Goal: Book appointment/travel/reservation

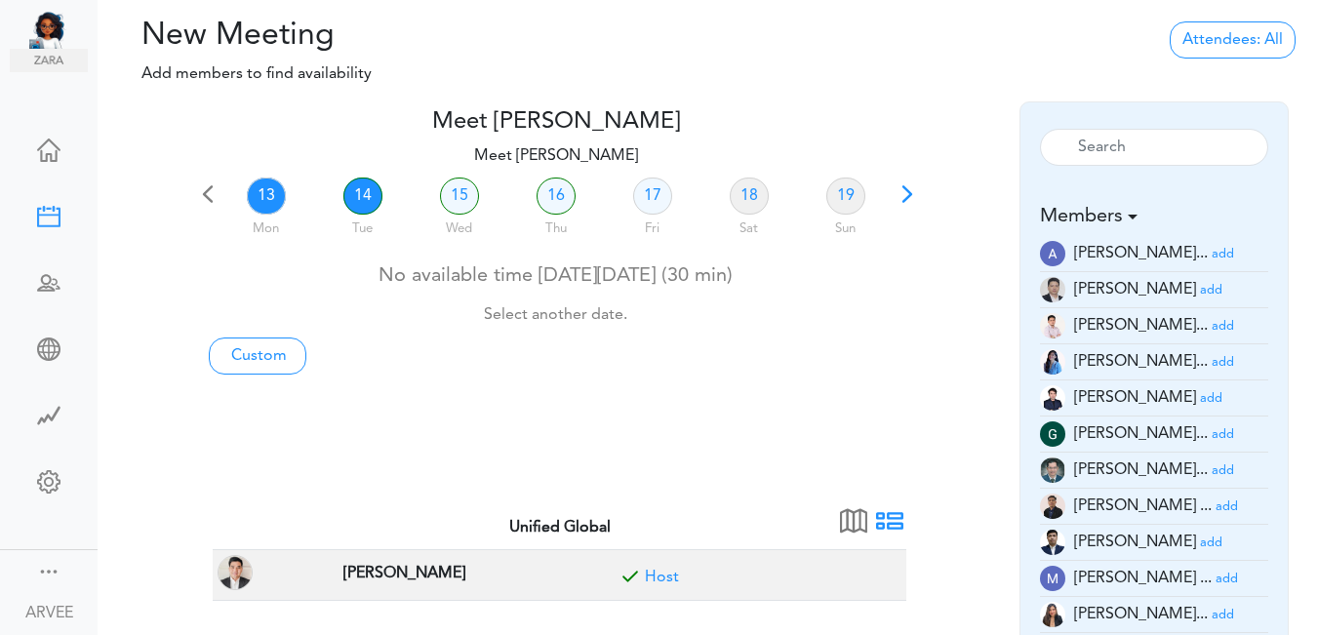
click at [363, 201] on link "14" at bounding box center [362, 196] width 39 height 37
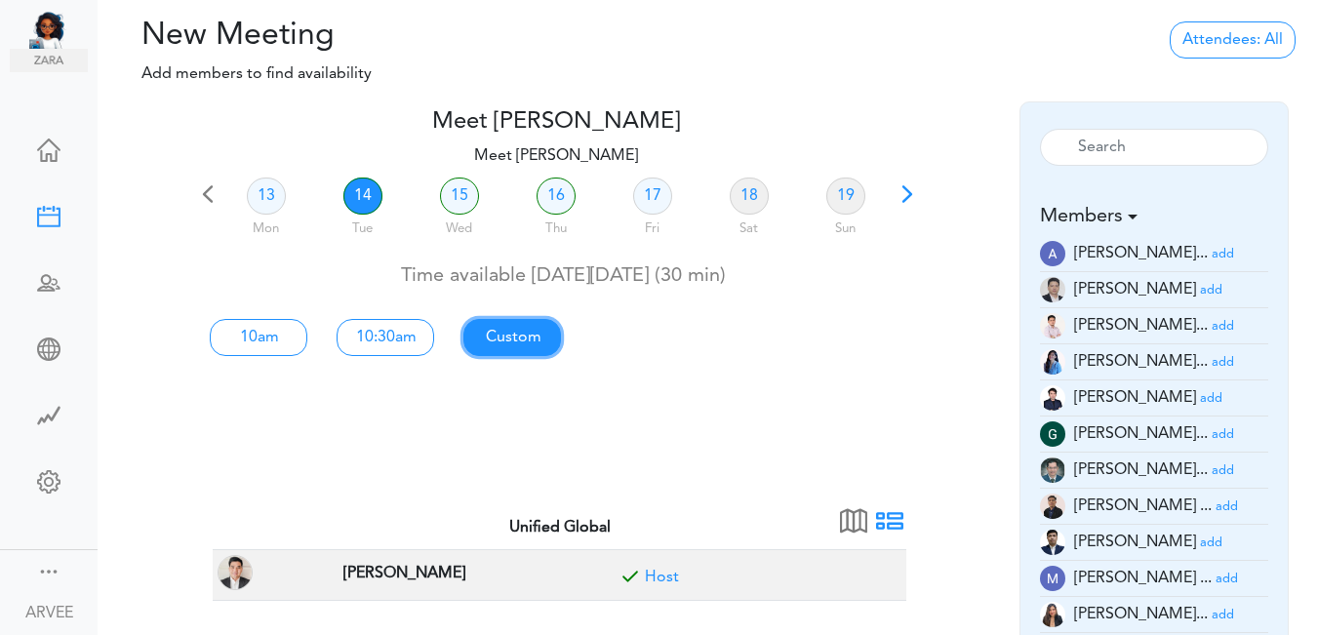
click at [524, 341] on link "Custom" at bounding box center [512, 337] width 98 height 37
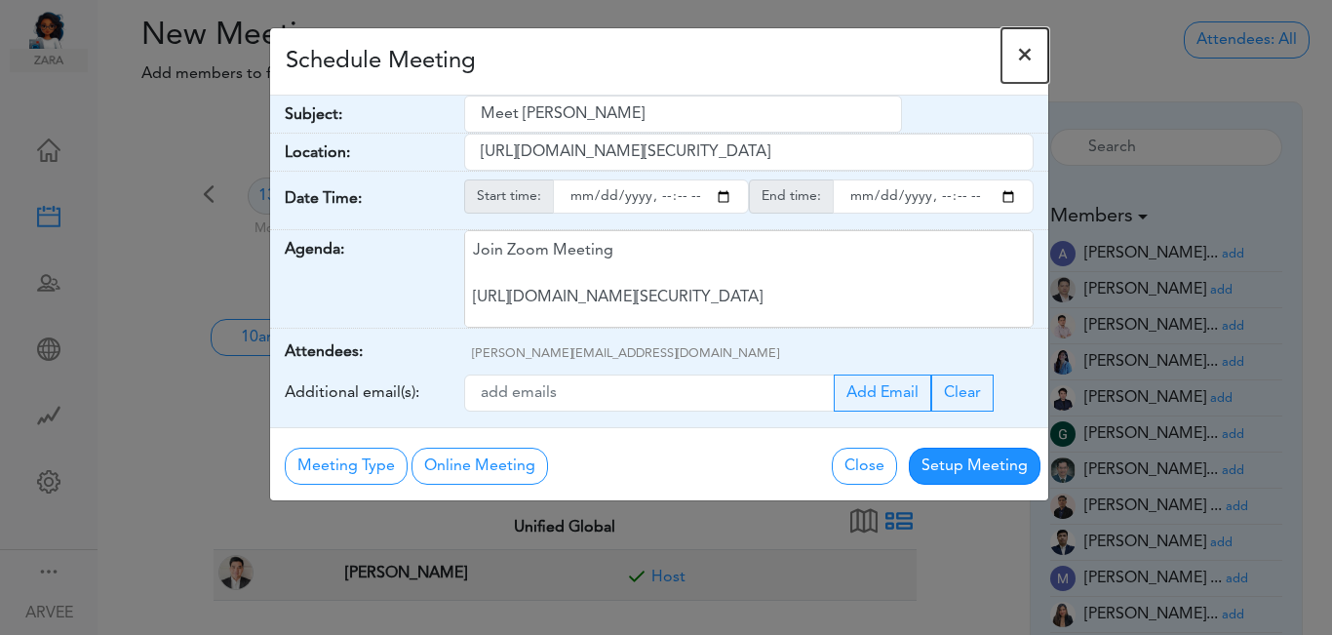
click at [1029, 56] on span "×" at bounding box center [1025, 55] width 16 height 23
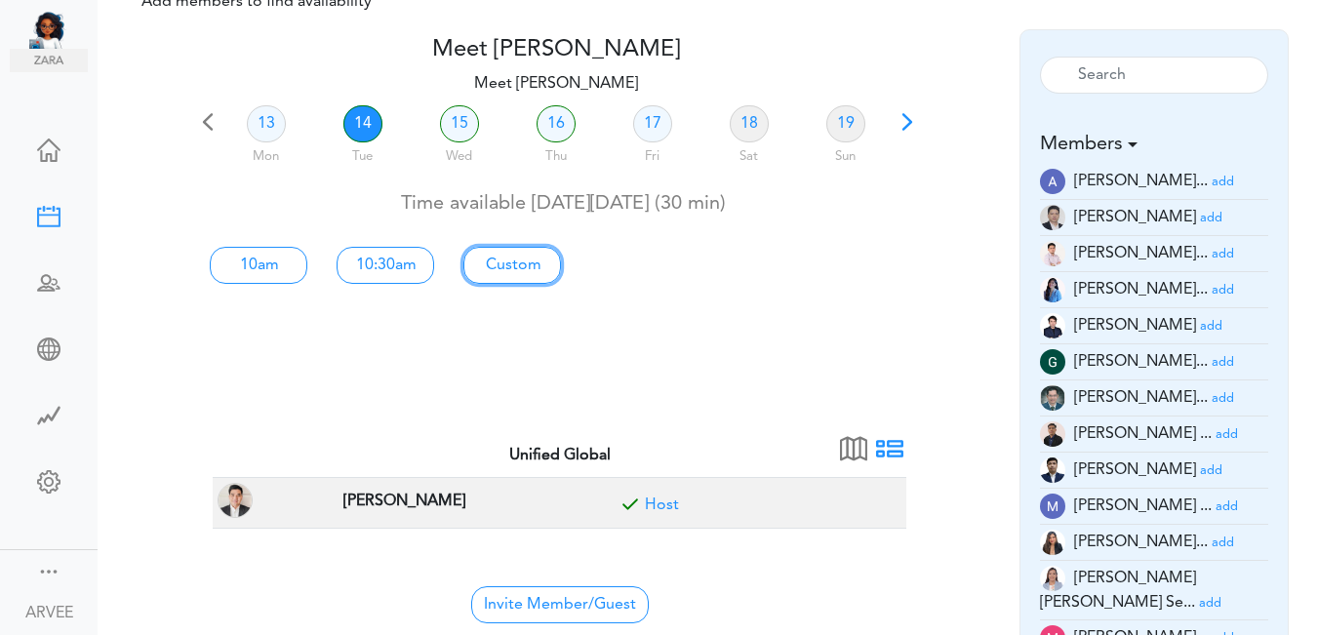
scroll to position [75, 0]
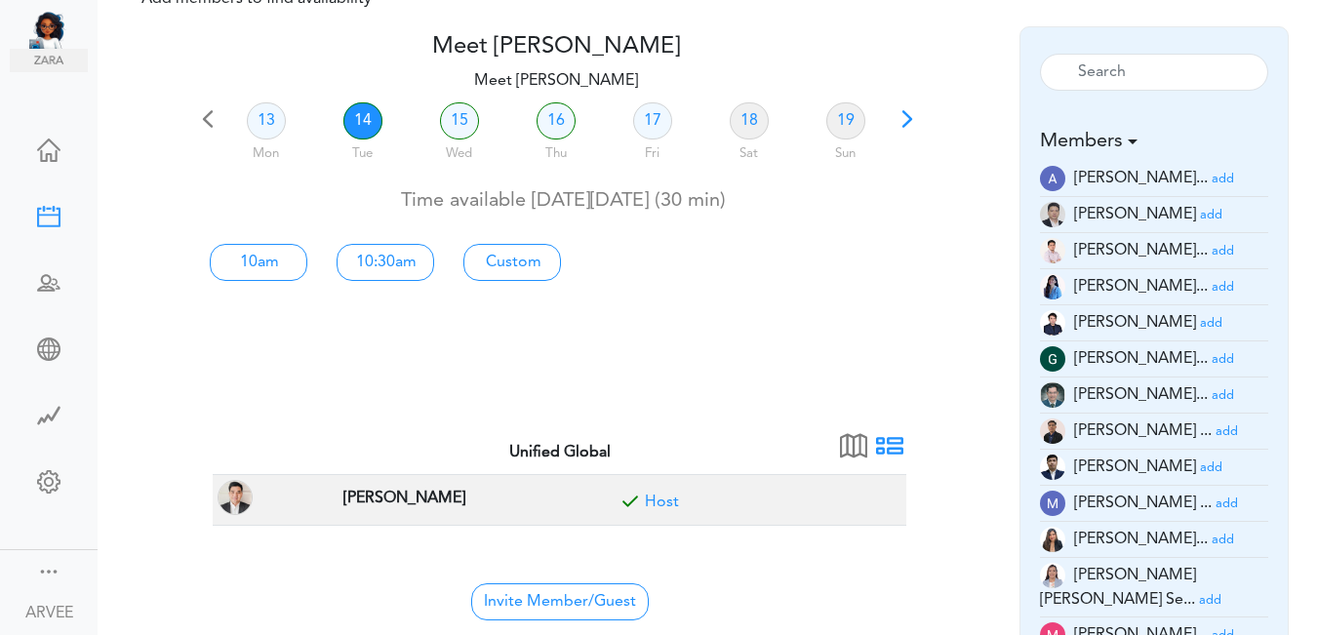
click at [1215, 435] on small "add" at bounding box center [1226, 431] width 22 height 13
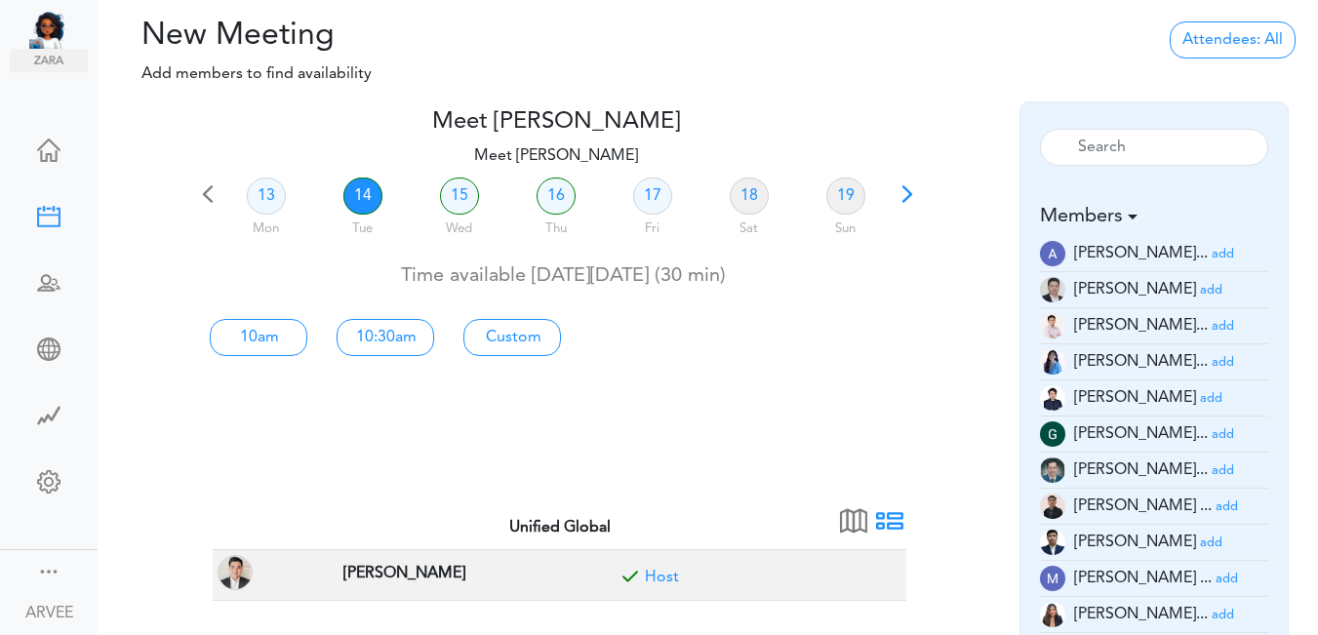
click at [1186, 435] on span "[PERSON_NAME]..." at bounding box center [1141, 434] width 134 height 16
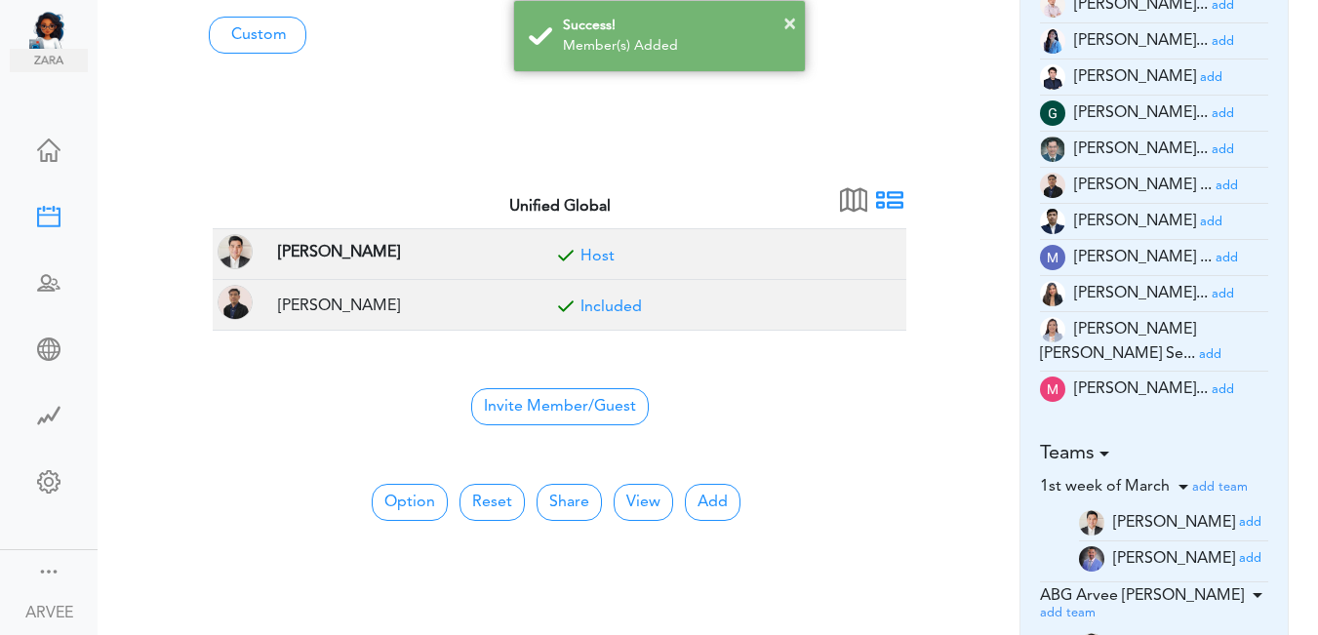
scroll to position [344, 0]
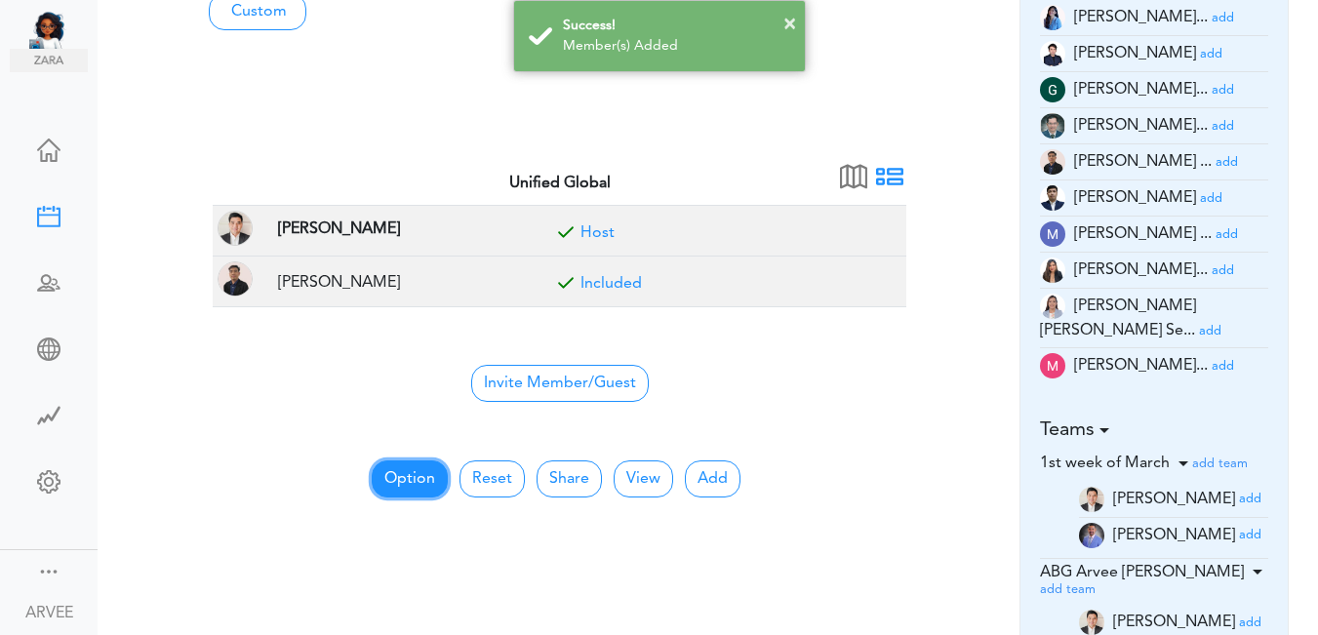
click at [425, 476] on button "Option" at bounding box center [410, 478] width 76 height 37
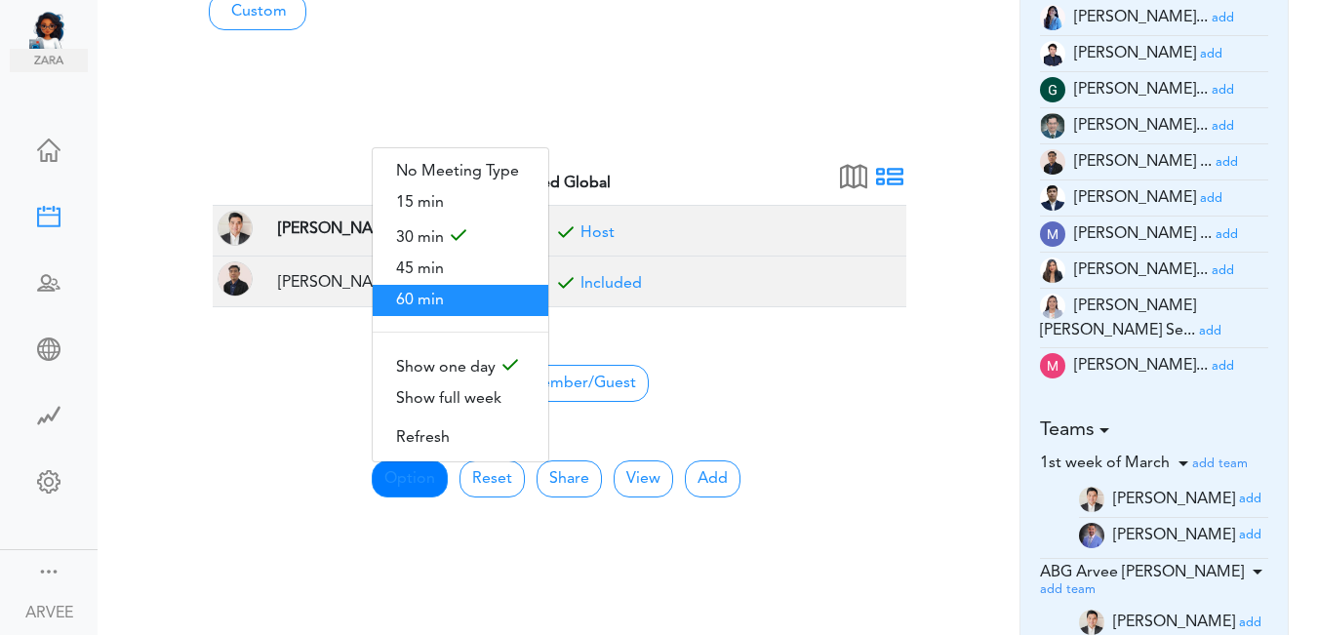
click at [442, 297] on span "60 min" at bounding box center [461, 300] width 176 height 31
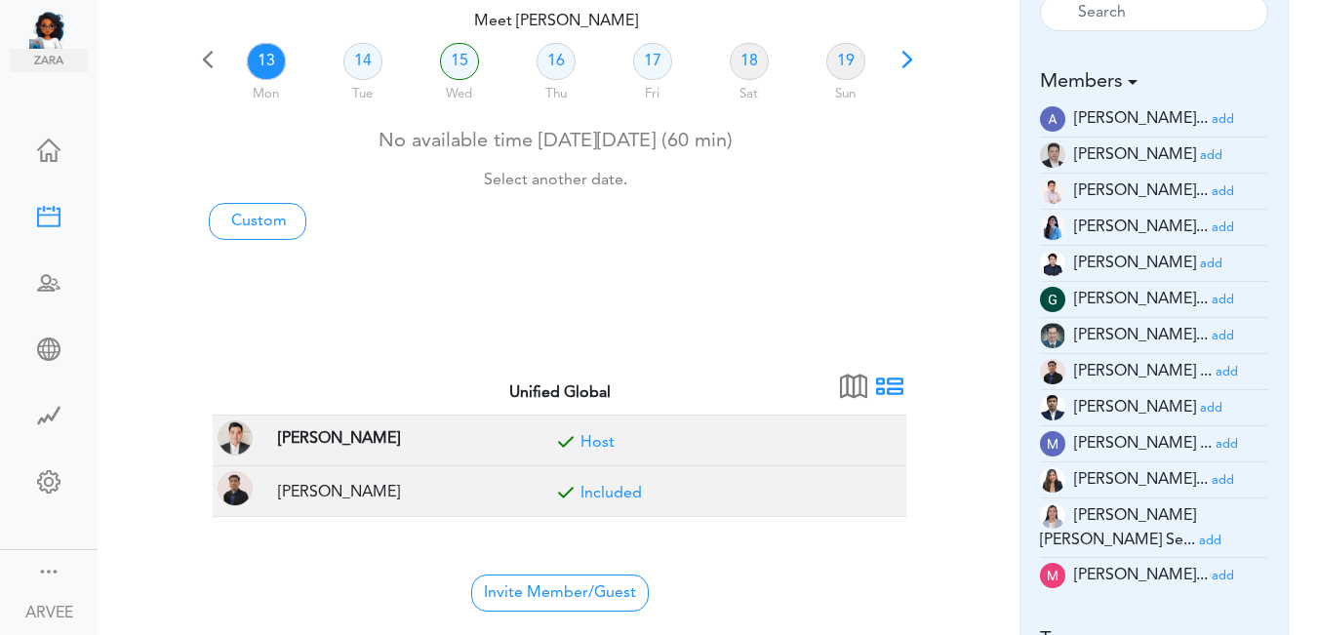
scroll to position [0, 0]
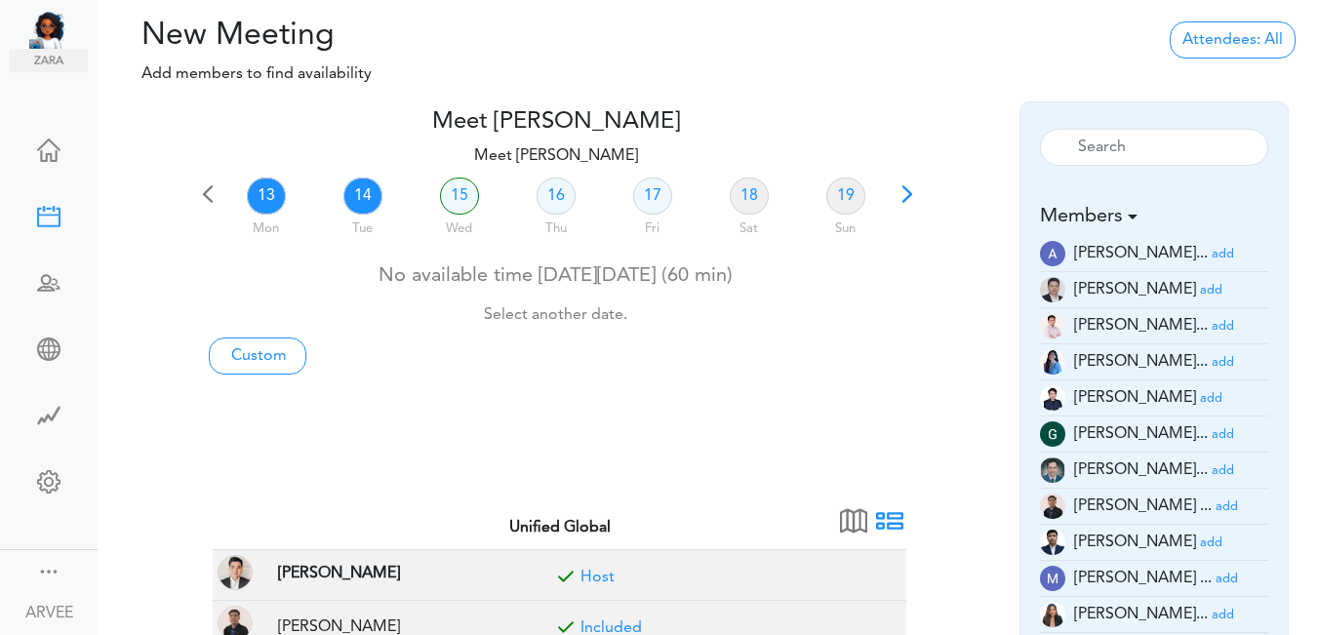
click at [363, 202] on link "14" at bounding box center [362, 196] width 39 height 37
click at [258, 353] on link "Custom" at bounding box center [258, 355] width 98 height 37
type input "Meet [PERSON_NAME]"
type input "https://us02web.zoom.us/j/9174257685?pwd=VUE3Y2Fpem5ORktDVUZkeE9Yc01vZz09"
type input "2025-10-13T21:00"
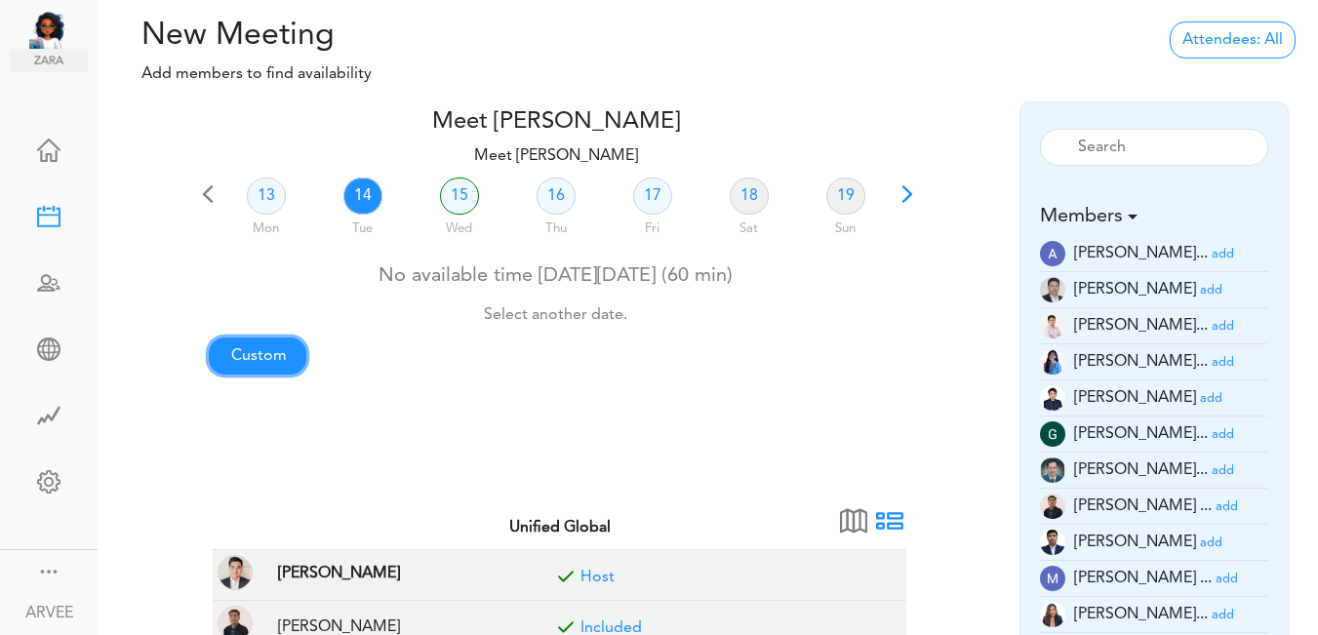
type input "2025-10-13T21:30"
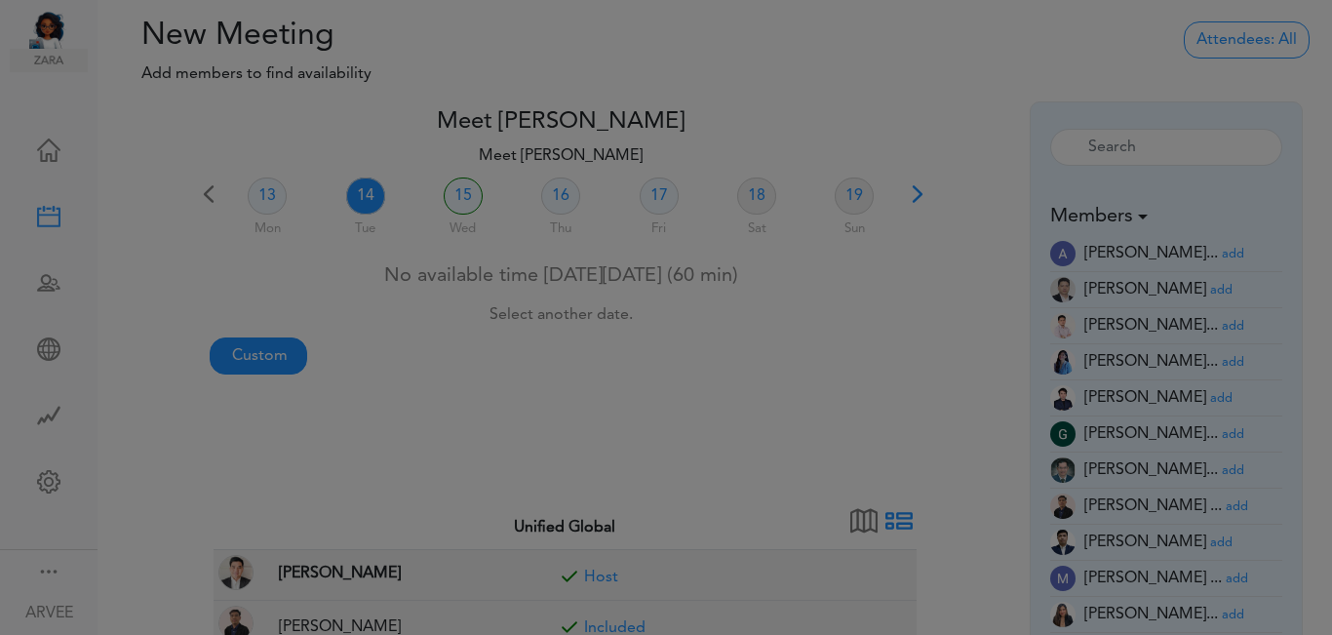
click at [258, 354] on div at bounding box center [666, 317] width 1332 height 635
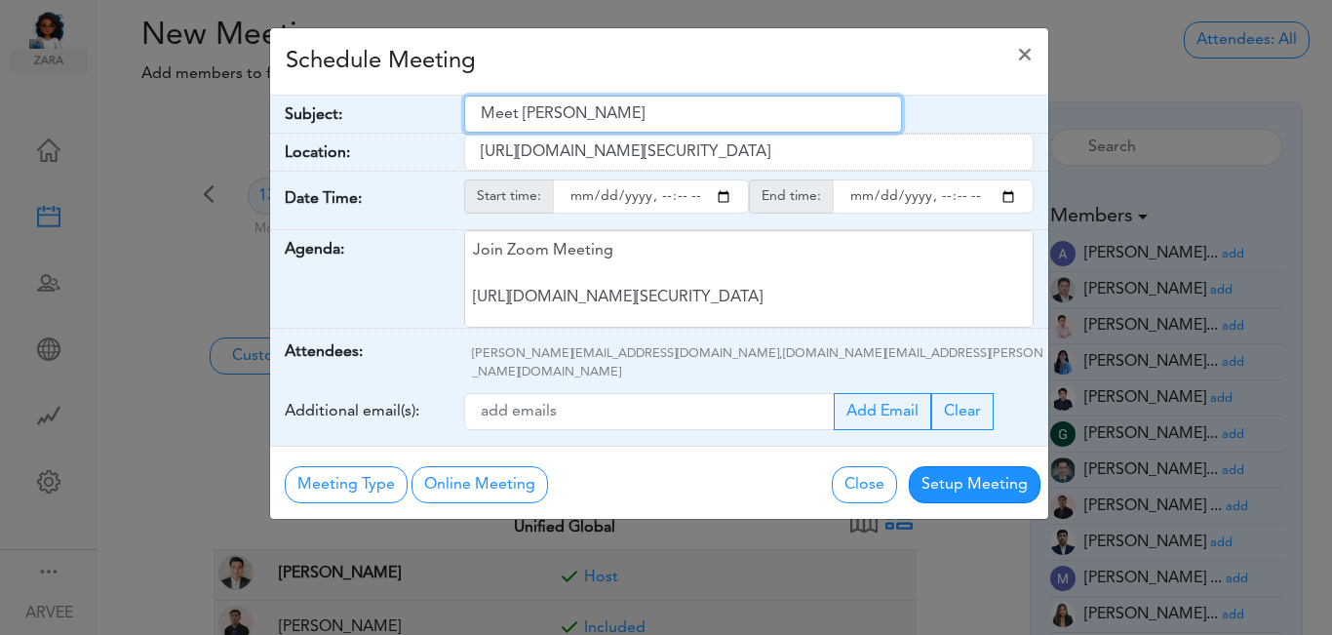
drag, startPoint x: 484, startPoint y: 115, endPoint x: 528, endPoint y: 119, distance: 44.1
click at [521, 118] on input "Meet [PERSON_NAME]" at bounding box center [683, 114] width 438 height 37
drag, startPoint x: 578, startPoint y: 123, endPoint x: 633, endPoint y: 120, distance: 54.7
click at [638, 125] on input "Meet [PERSON_NAME]" at bounding box center [683, 114] width 438 height 37
drag, startPoint x: 480, startPoint y: 110, endPoint x: 648, endPoint y: 115, distance: 167.8
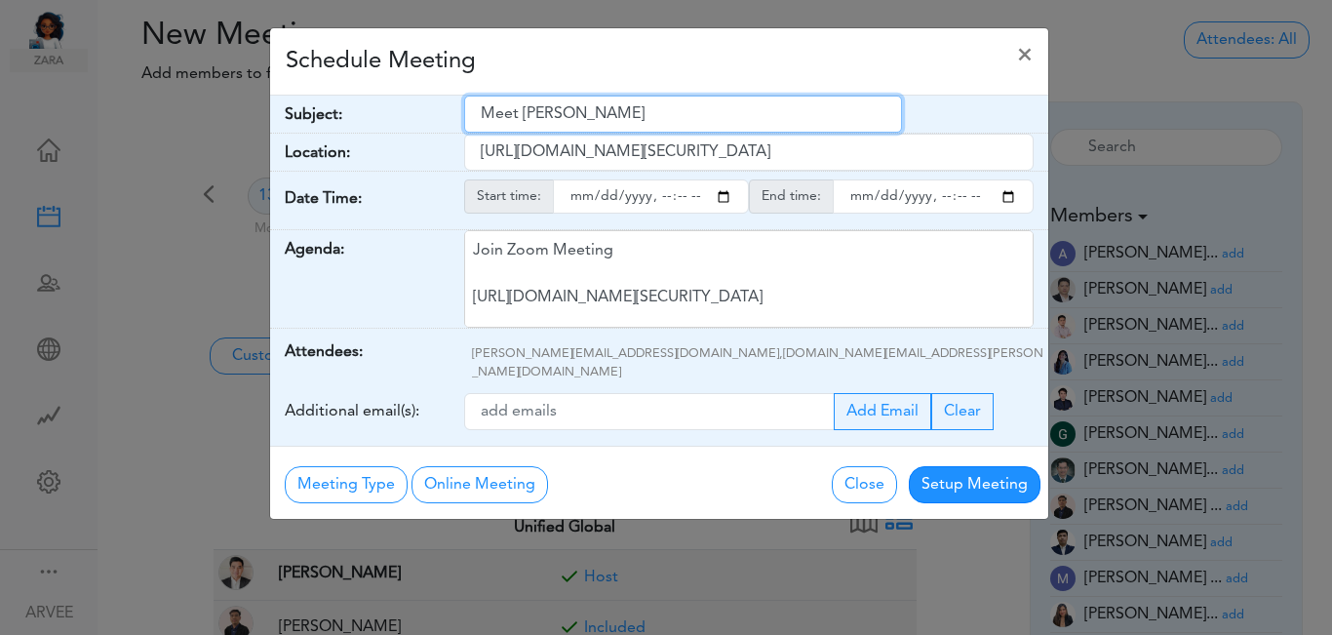
click at [653, 120] on input "Meet [PERSON_NAME]" at bounding box center [683, 114] width 438 height 37
paste input "Return Discussion"
type input "Return Discussion"
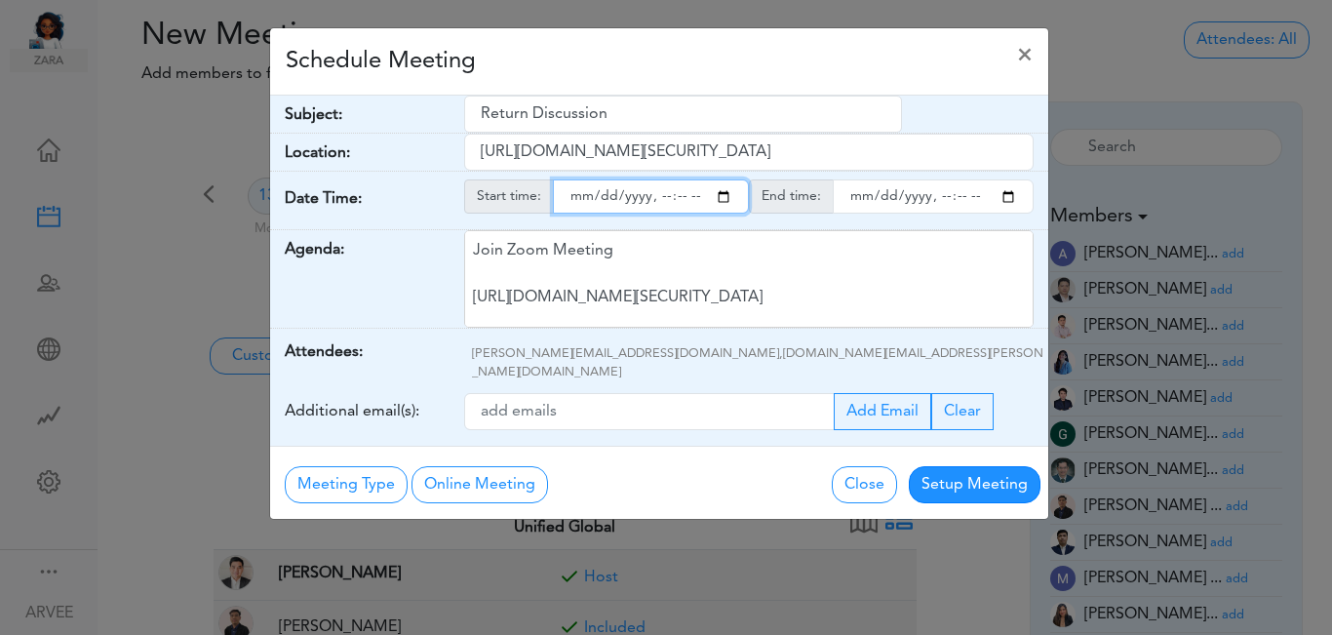
click at [724, 201] on input "starttime" at bounding box center [651, 196] width 196 height 34
click at [658, 200] on input "starttime" at bounding box center [651, 196] width 196 height 34
click at [658, 201] on input "starttime" at bounding box center [651, 196] width 196 height 34
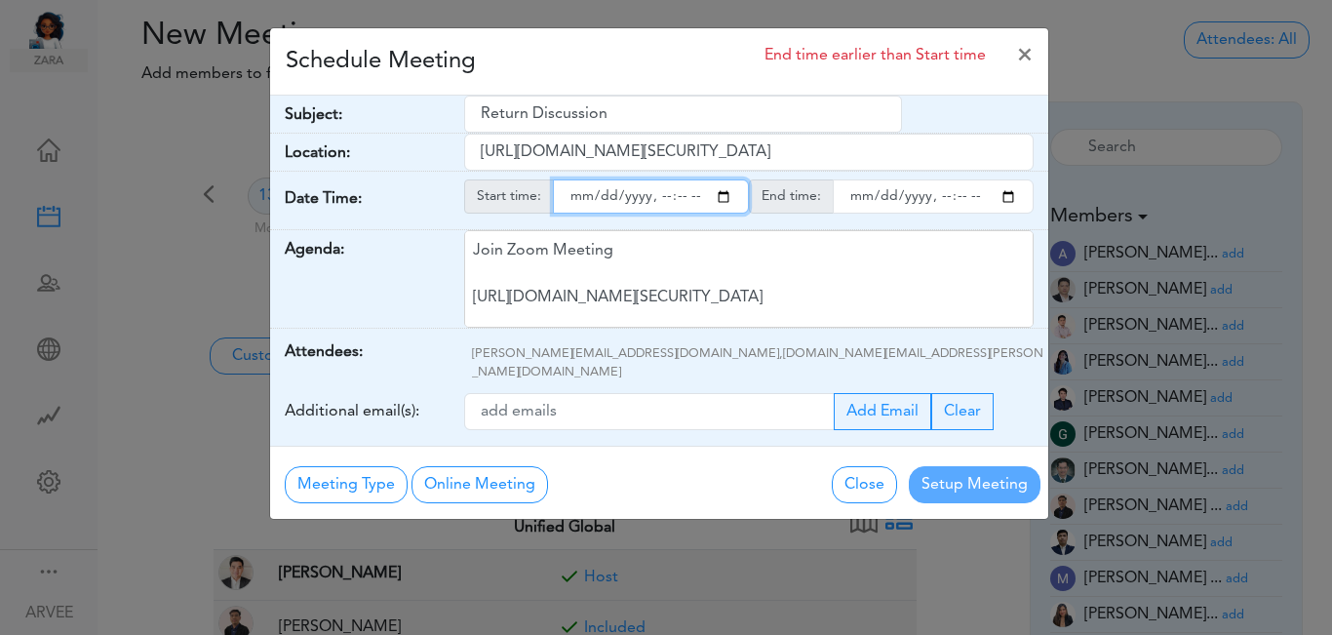
type input "2025-10-14T20:00"
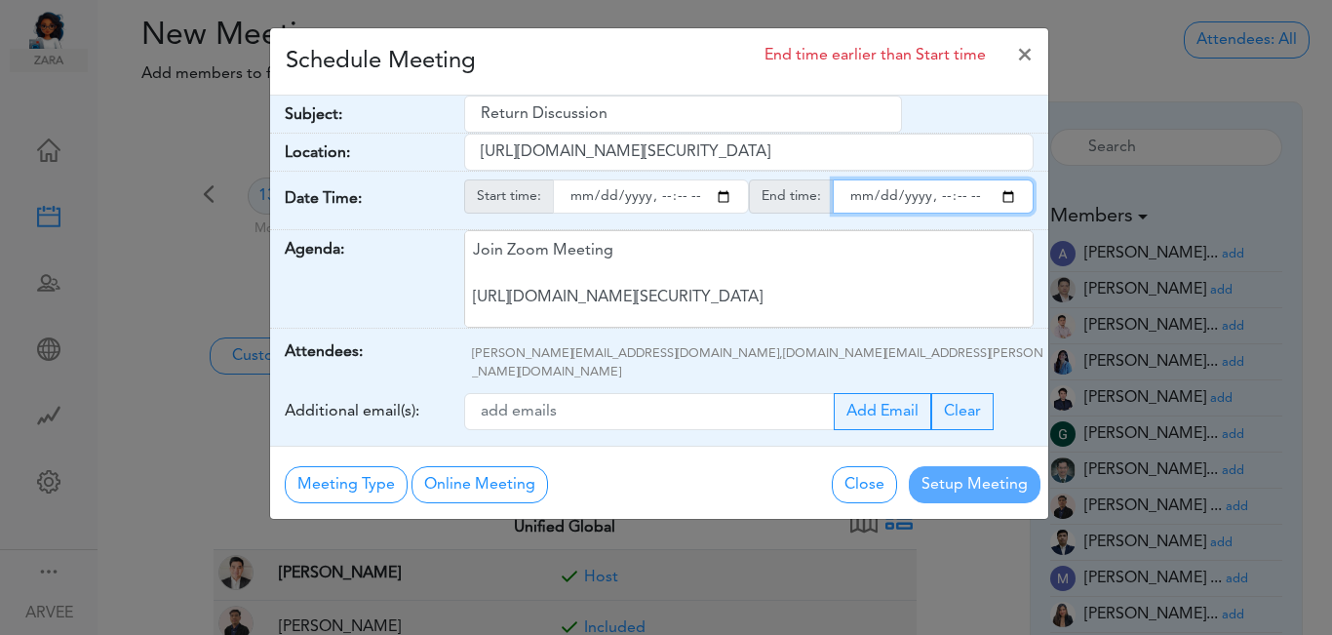
click at [1010, 195] on input "endtime" at bounding box center [933, 196] width 201 height 34
click at [963, 197] on input "endtime" at bounding box center [933, 196] width 201 height 34
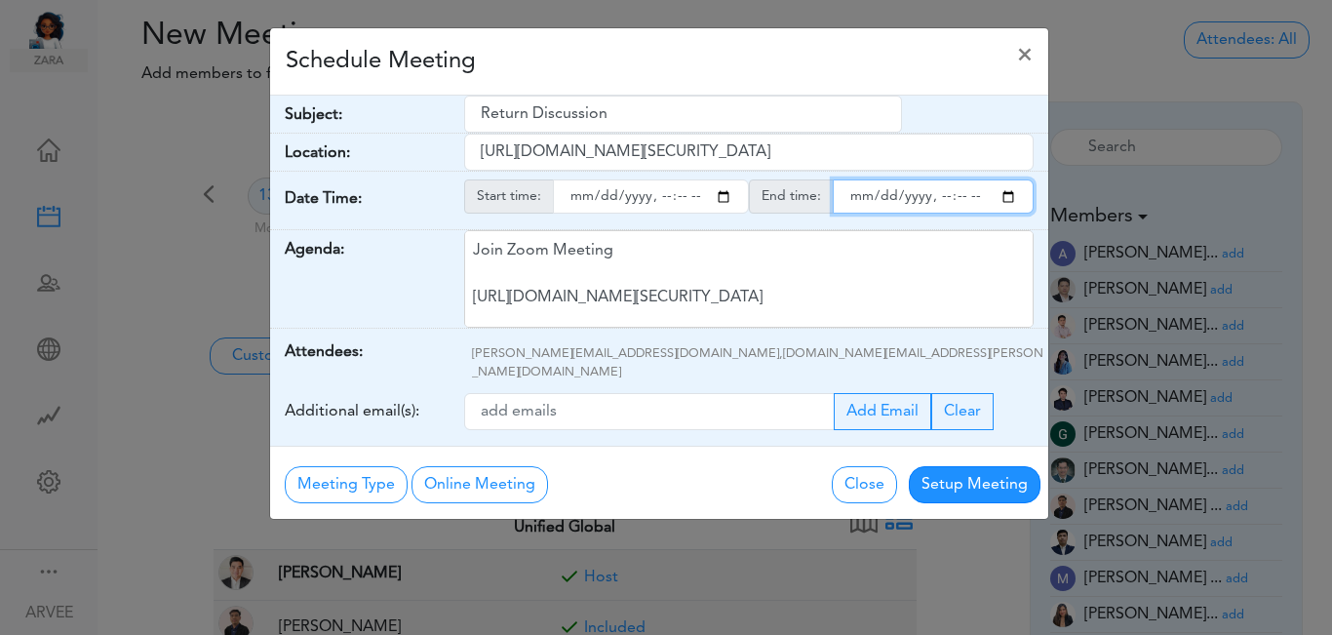
type input "2025-10-14T21:00"
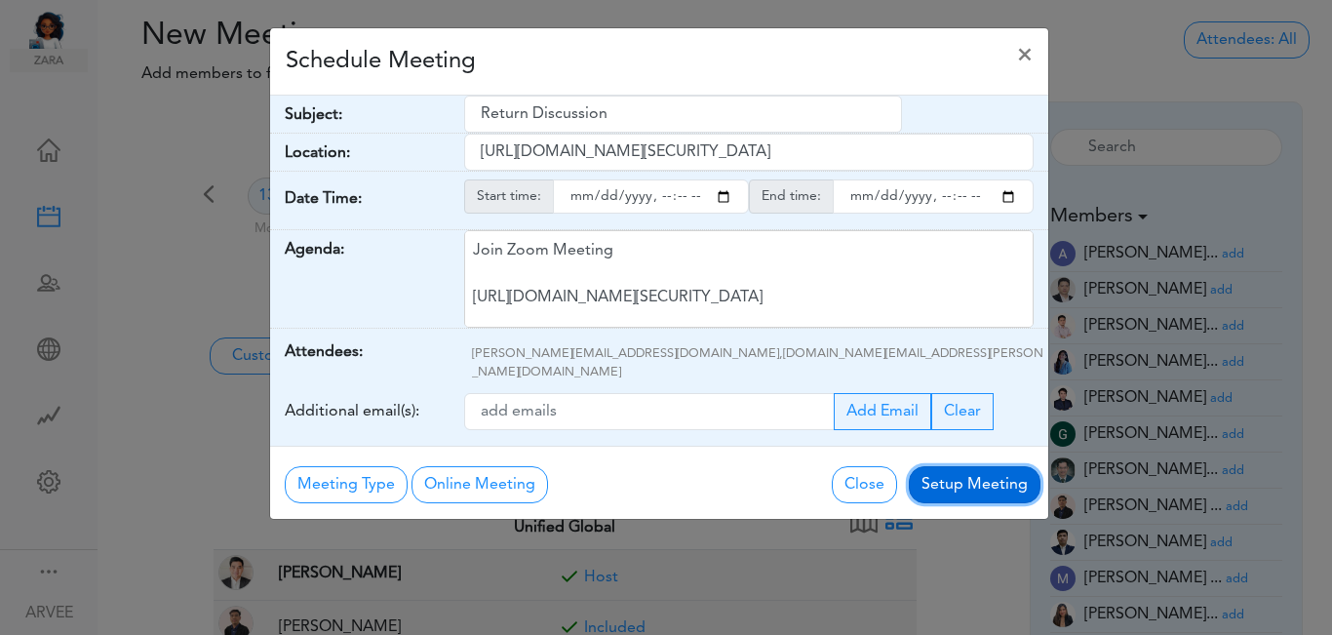
click at [971, 466] on button "Setup Meeting" at bounding box center [975, 484] width 132 height 37
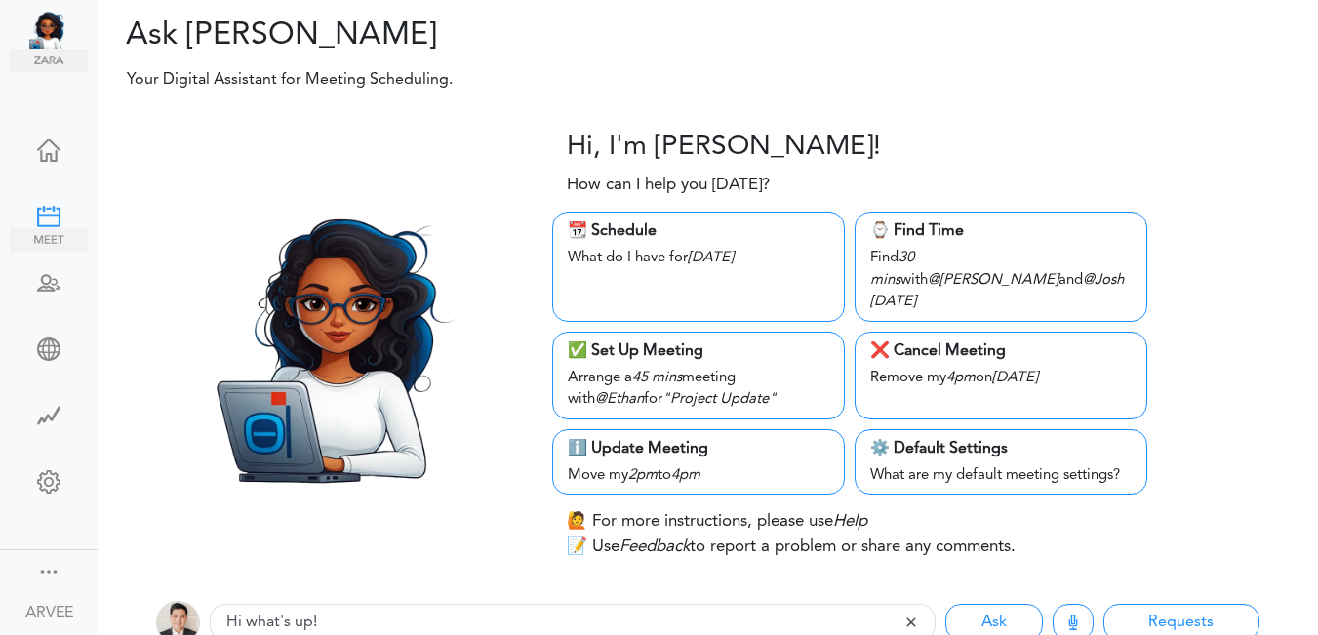
click at [34, 216] on div at bounding box center [49, 215] width 78 height 20
click at [35, 216] on div at bounding box center [49, 215] width 78 height 20
